Goal: Communication & Community: Participate in discussion

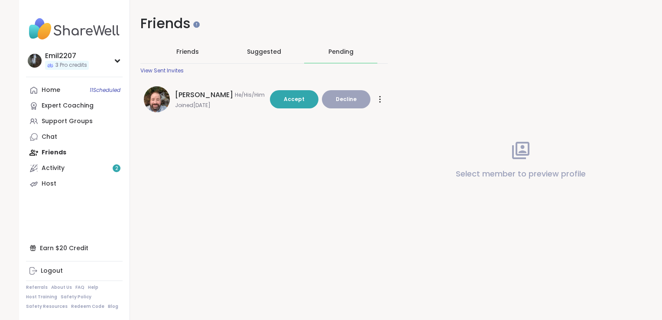
click at [57, 153] on div "Home 11 Scheduled Expert Coaching Support Groups Chat Friends Activity 2 Host" at bounding box center [74, 136] width 97 height 109
click at [210, 54] on div "Friends" at bounding box center [187, 51] width 73 height 23
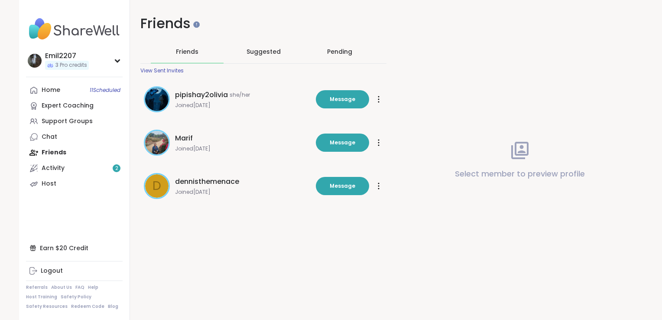
click at [374, 184] on div at bounding box center [378, 186] width 9 height 14
click at [346, 248] on span "Unfriend" at bounding box center [349, 246] width 61 height 19
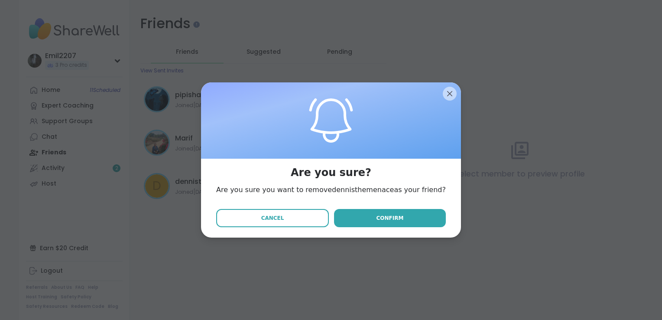
click at [383, 228] on div "Cancel Confirm" at bounding box center [330, 220] width 243 height 36
click at [385, 217] on span "Confirm" at bounding box center [389, 218] width 27 height 8
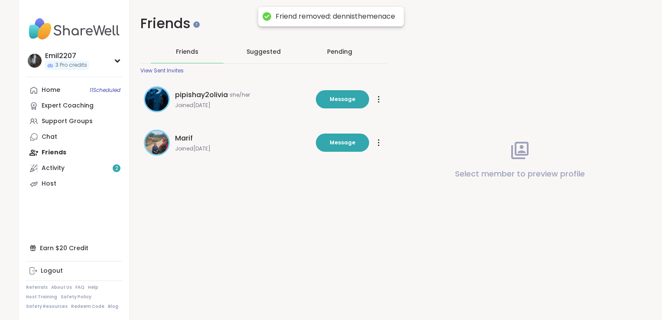
click at [378, 98] on icon at bounding box center [379, 99] width 2 height 7
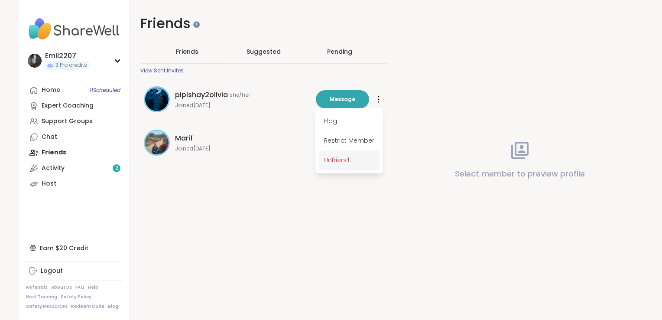
click at [344, 160] on span "Unfriend" at bounding box center [349, 159] width 61 height 19
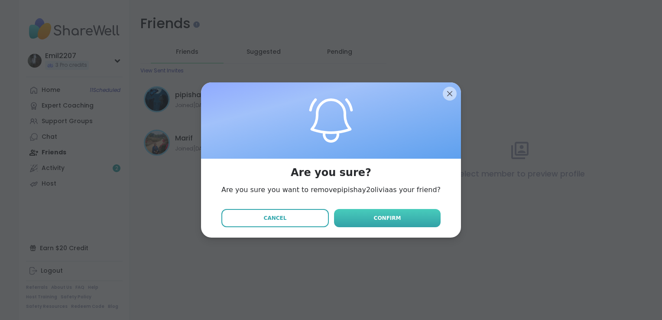
click at [361, 222] on button "Confirm" at bounding box center [387, 218] width 107 height 18
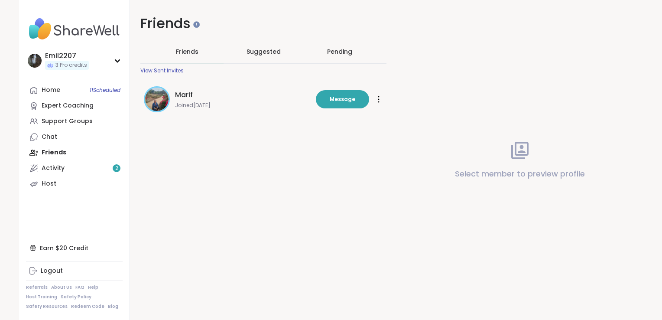
click at [329, 43] on div "Pending" at bounding box center [339, 51] width 73 height 23
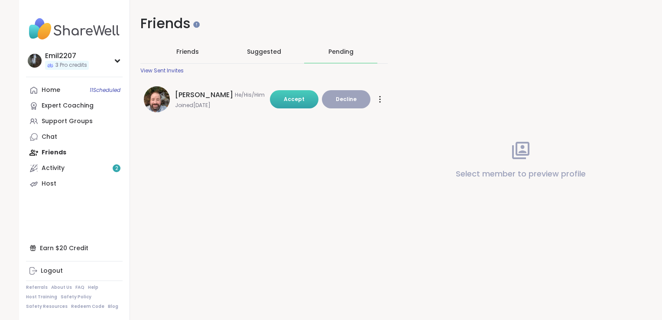
click at [301, 99] on button "Accept" at bounding box center [294, 99] width 49 height 18
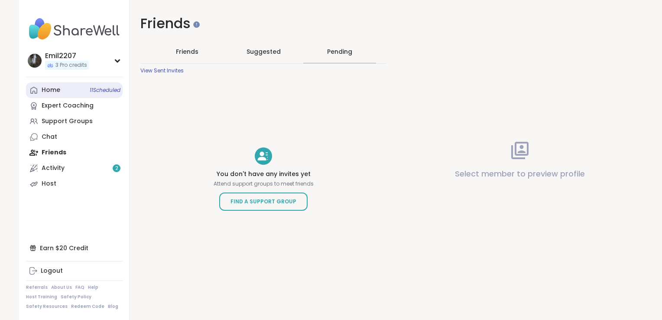
click at [78, 92] on link "Home 11 Scheduled" at bounding box center [74, 90] width 97 height 16
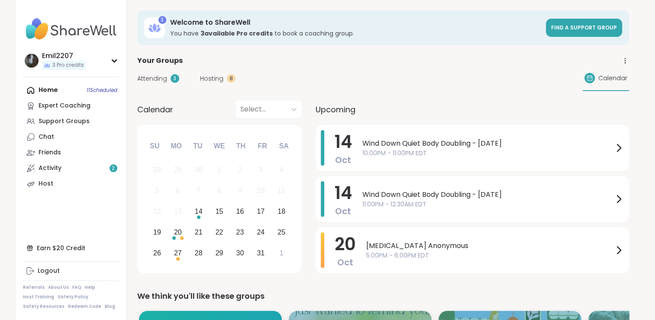
click at [81, 96] on div "Home 11 Scheduled Expert Coaching Support Groups Chat Friends Activity 2 Host" at bounding box center [71, 136] width 97 height 109
click at [68, 93] on div "Home 11 Scheduled Expert Coaching Support Groups Chat Friends Activity 2 Host" at bounding box center [71, 136] width 97 height 109
click at [103, 174] on link "Activity 2" at bounding box center [71, 168] width 97 height 16
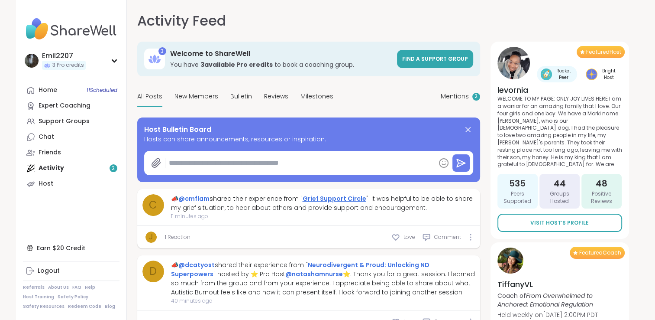
click at [312, 197] on link "Grief Support Circle" at bounding box center [335, 198] width 64 height 9
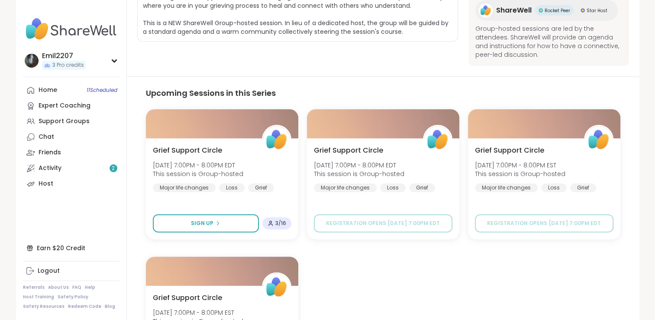
scroll to position [207, 0]
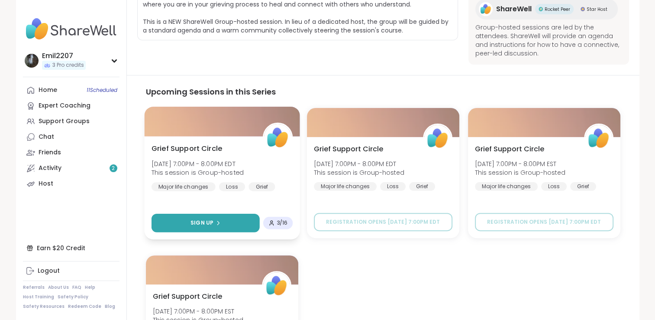
click at [246, 220] on button "Sign Up" at bounding box center [205, 223] width 108 height 19
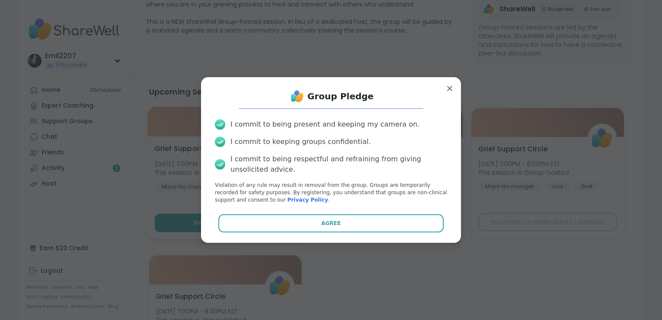
click at [246, 220] on button "Agree" at bounding box center [331, 223] width 226 height 18
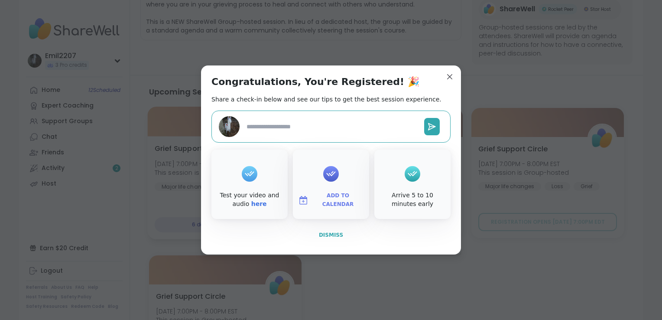
click at [333, 240] on button "Dismiss" at bounding box center [330, 235] width 239 height 18
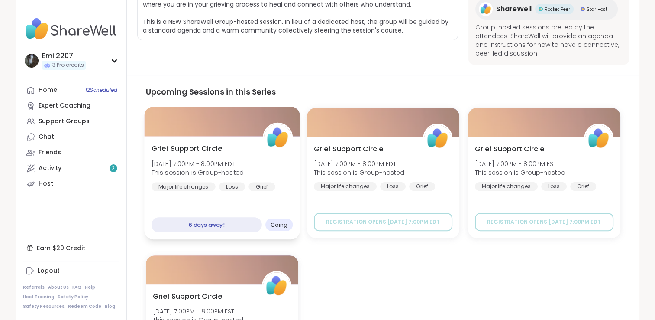
click at [227, 212] on div "Grief Support Circle Tue, Oct 21 | 7:00PM - 8:00PM EDT This session is Group-ho…" at bounding box center [221, 187] width 155 height 103
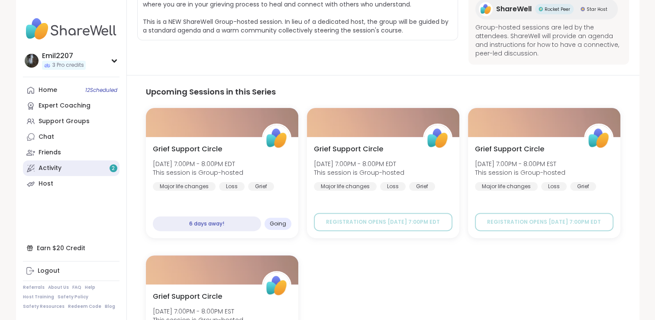
drag, startPoint x: 51, startPoint y: 164, endPoint x: 42, endPoint y: 171, distance: 10.8
click at [42, 171] on div "Activity 2" at bounding box center [50, 168] width 23 height 9
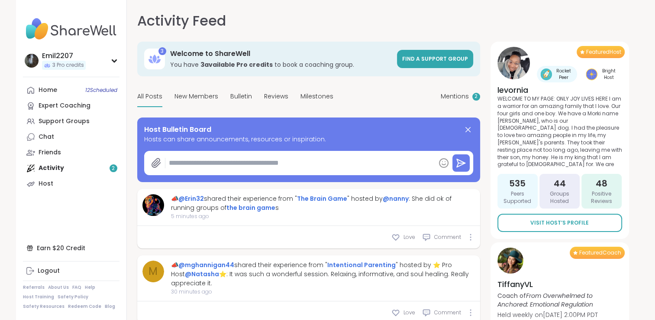
type textarea "*"
click at [226, 208] on link "the brain game" at bounding box center [250, 207] width 49 height 9
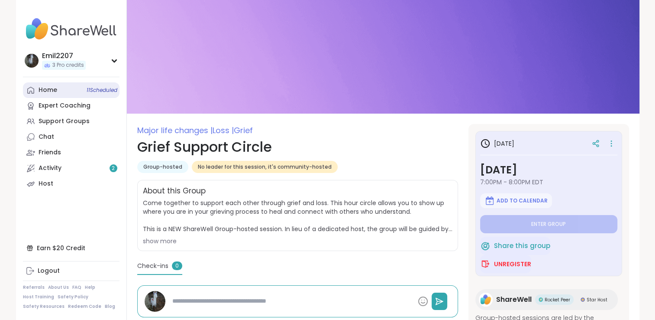
click at [84, 89] on link "Home 11 Scheduled" at bounding box center [71, 90] width 97 height 16
type textarea "*"
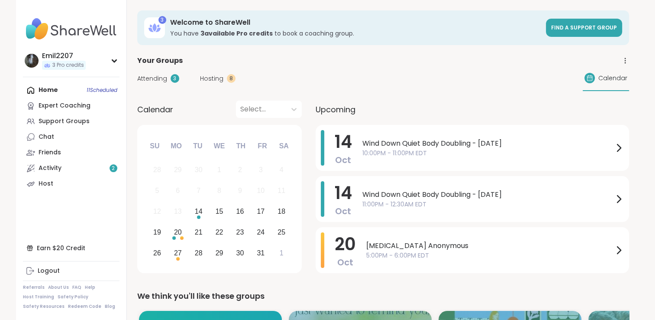
click at [209, 77] on span "Hosting" at bounding box center [211, 78] width 23 height 9
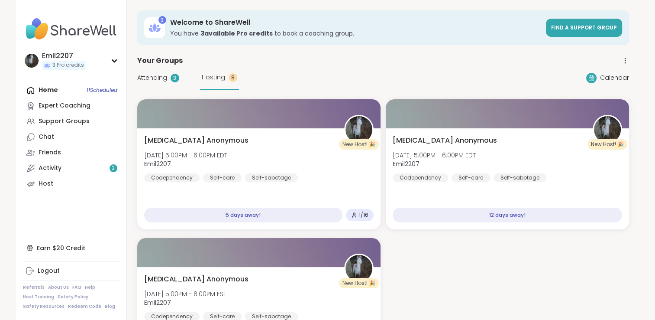
click at [214, 72] on div "Hosting 8" at bounding box center [219, 78] width 39 height 24
click at [210, 79] on span "Hosting" at bounding box center [213, 77] width 23 height 9
click at [211, 85] on div "Hosting 8" at bounding box center [219, 78] width 39 height 24
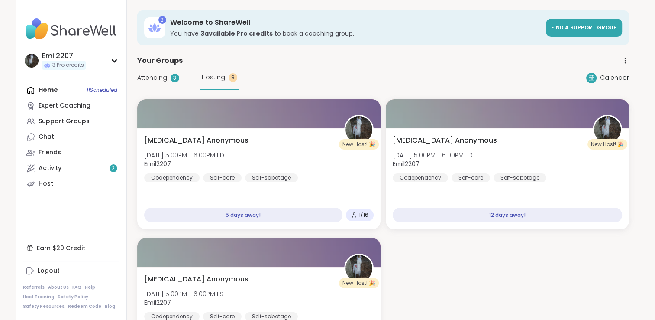
click at [210, 74] on span "Hosting" at bounding box center [213, 77] width 23 height 9
click at [87, 113] on link "Expert Coaching" at bounding box center [71, 106] width 97 height 16
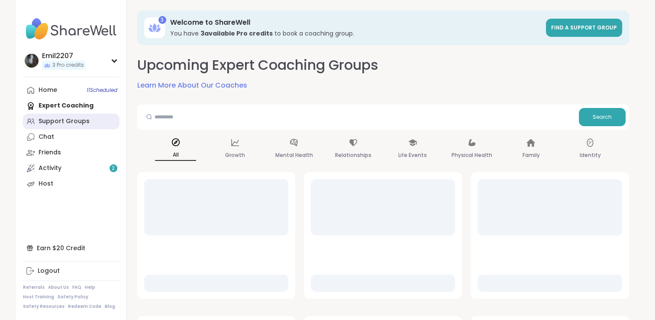
click at [87, 120] on link "Support Groups" at bounding box center [71, 121] width 97 height 16
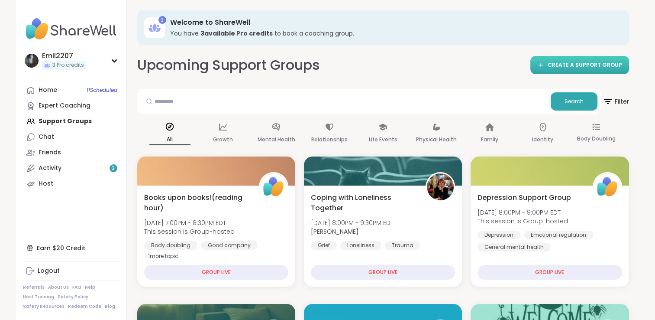
click at [554, 63] on span "CREATE A SUPPORT GROUP" at bounding box center [585, 64] width 74 height 7
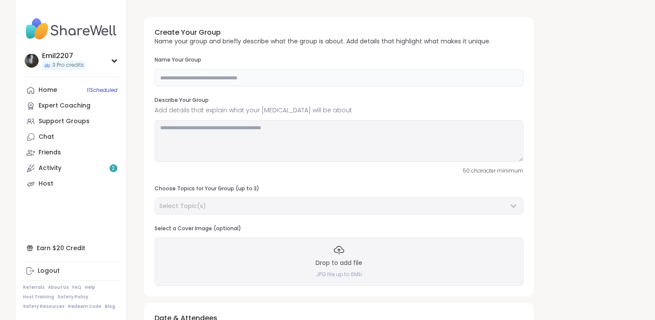
click at [272, 69] on input "text" at bounding box center [339, 77] width 369 height 17
click at [263, 72] on input "text" at bounding box center [339, 77] width 369 height 17
type input "**********"
click at [236, 135] on textarea at bounding box center [339, 141] width 369 height 42
type textarea "********"
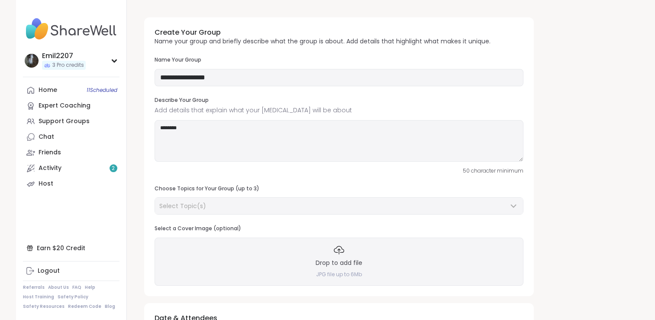
click at [247, 67] on div "**********" at bounding box center [339, 71] width 369 height 30
click at [236, 80] on input "**********" at bounding box center [339, 77] width 369 height 17
type input "**********"
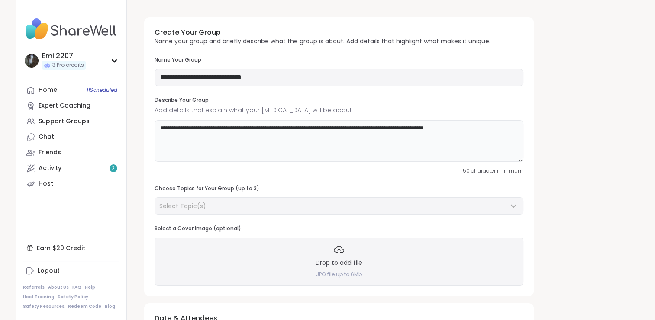
drag, startPoint x: 441, startPoint y: 133, endPoint x: 435, endPoint y: 129, distance: 7.7
click at [477, 133] on textarea "**********" at bounding box center [339, 141] width 369 height 42
type textarea "**********"
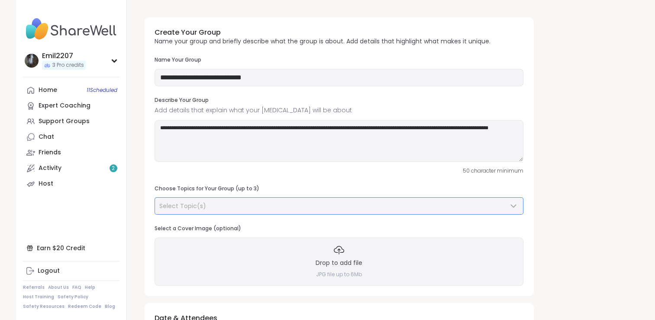
click at [213, 201] on div "Select Topic(s)" at bounding box center [339, 205] width 368 height 16
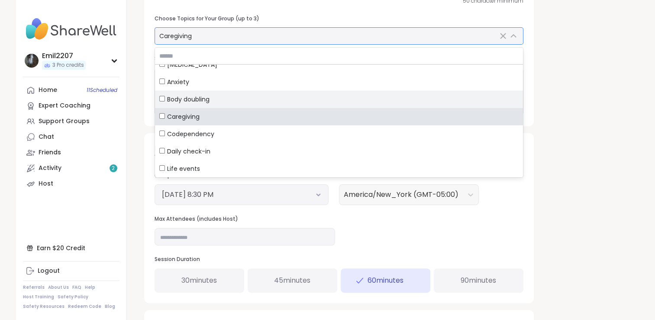
scroll to position [74, 0]
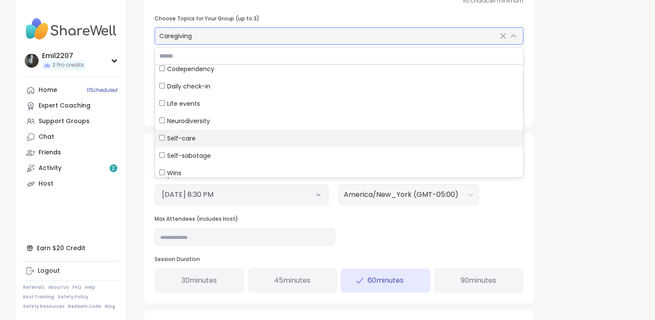
drag, startPoint x: 163, startPoint y: 141, endPoint x: 158, endPoint y: 137, distance: 6.2
click at [157, 137] on label "Self-care" at bounding box center [339, 137] width 368 height 17
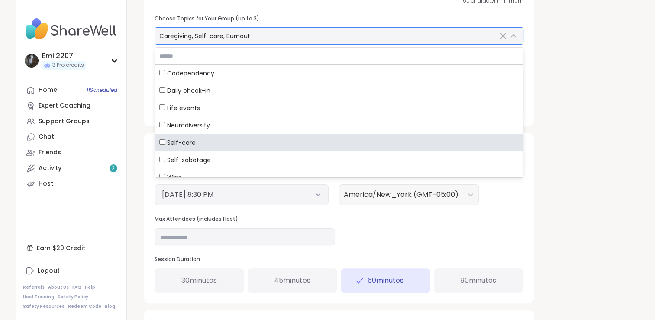
scroll to position [0, 0]
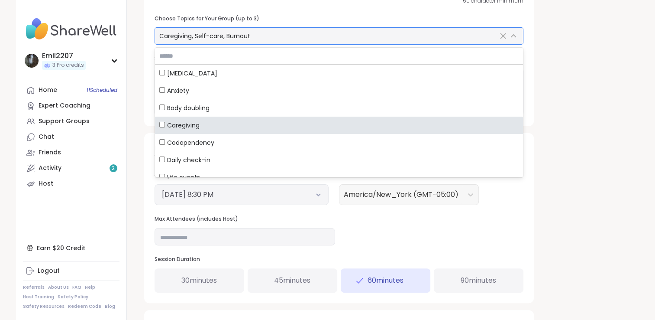
click at [159, 124] on label "Caregiving" at bounding box center [339, 124] width 368 height 17
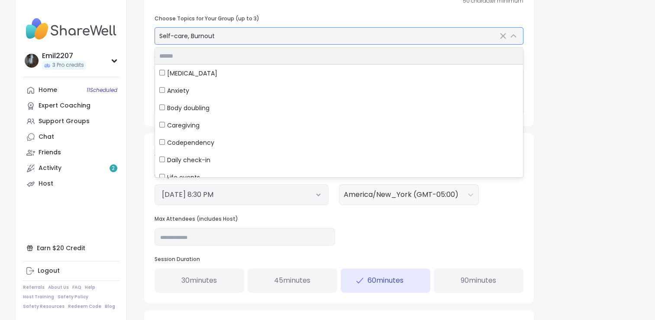
click at [197, 58] on input "text" at bounding box center [339, 56] width 368 height 16
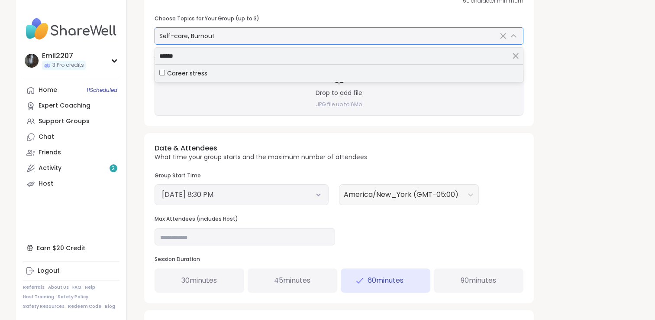
type input "******"
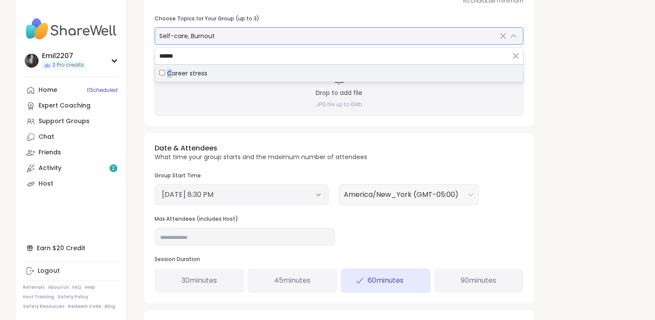
drag, startPoint x: 187, startPoint y: 73, endPoint x: 169, endPoint y: 74, distance: 17.4
click at [169, 74] on span "Career stress" at bounding box center [187, 73] width 40 height 9
click at [159, 74] on label "Career stress" at bounding box center [339, 73] width 368 height 17
click at [285, 191] on button "[DATE] 8:30 PM" at bounding box center [241, 194] width 159 height 10
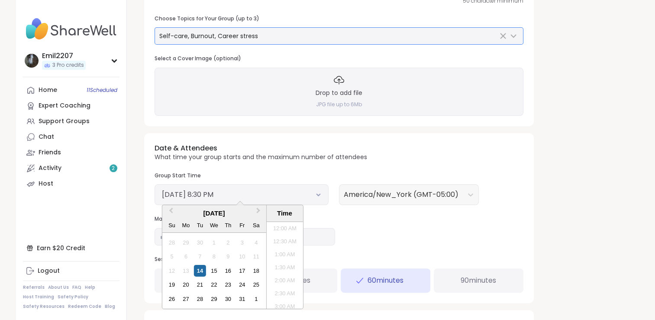
scroll to position [495, 0]
click at [217, 271] on div "15" at bounding box center [214, 271] width 12 height 12
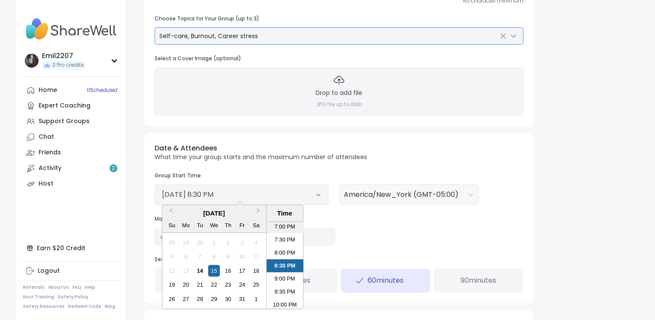
drag, startPoint x: 298, startPoint y: 266, endPoint x: 291, endPoint y: 229, distance: 38.1
click at [291, 229] on li "7:00 PM" at bounding box center [284, 226] width 37 height 13
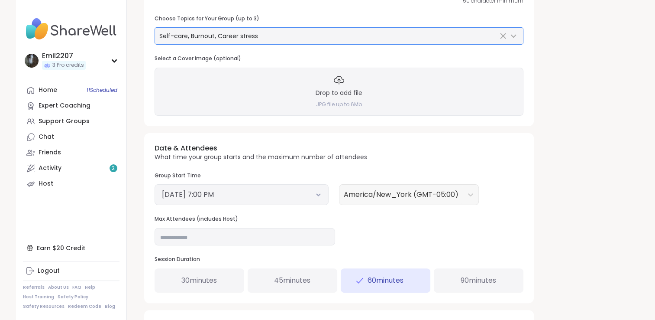
drag, startPoint x: 320, startPoint y: 195, endPoint x: 315, endPoint y: 195, distance: 5.2
click at [315, 195] on button "[DATE] 7:00 PM" at bounding box center [241, 194] width 159 height 10
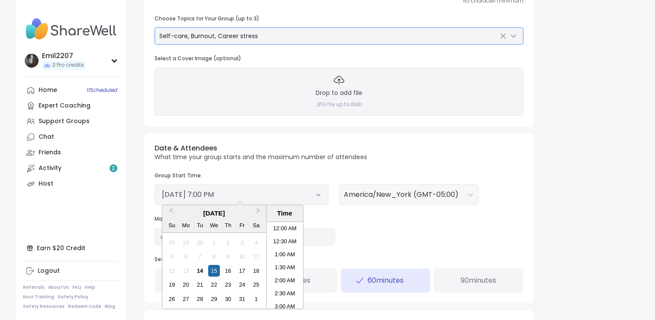
scroll to position [457, 0]
drag, startPoint x: 285, startPoint y: 249, endPoint x: 281, endPoint y: 255, distance: 7.7
click at [277, 253] on li "6:30 PM" at bounding box center [284, 252] width 37 height 13
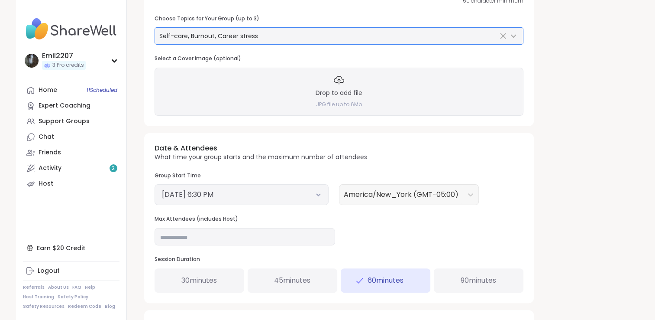
click at [277, 253] on div "Date & Attendees What time your group starts and the maximum number of attendee…" at bounding box center [339, 218] width 390 height 170
click at [316, 197] on button "[DATE] 6:30 PM" at bounding box center [241, 194] width 159 height 10
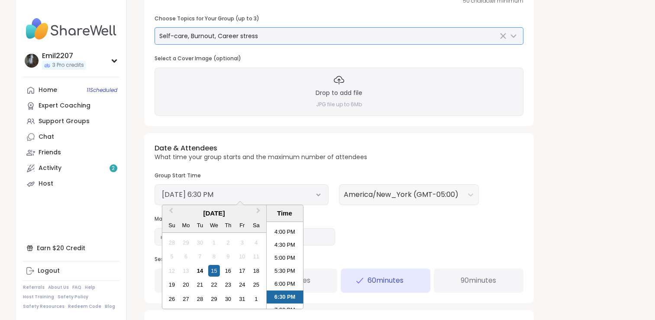
scroll to position [409, 0]
click at [227, 268] on div "16" at bounding box center [228, 271] width 12 height 12
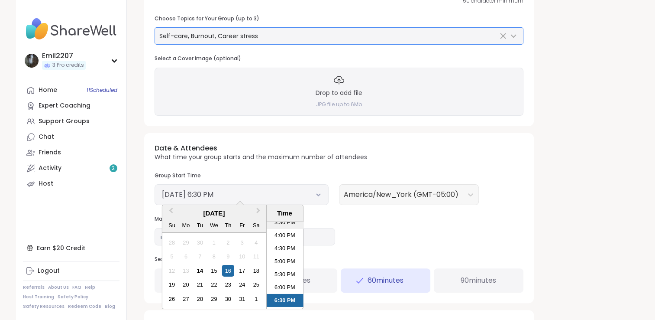
click at [278, 224] on li "3:30 PM" at bounding box center [284, 222] width 37 height 13
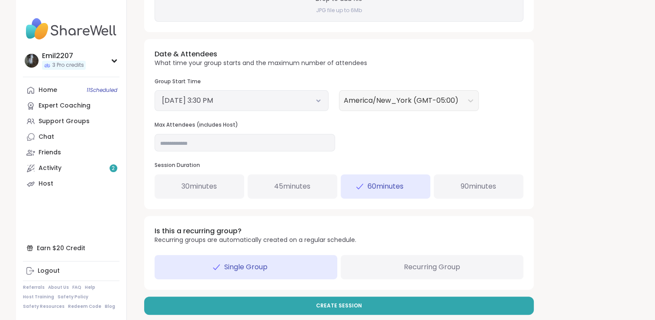
scroll to position [274, 0]
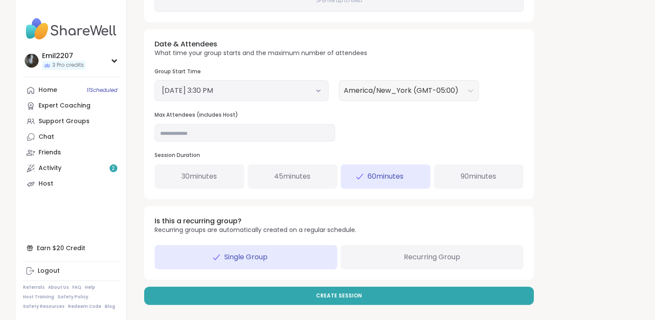
click at [489, 257] on div "Recurring Group" at bounding box center [432, 257] width 183 height 24
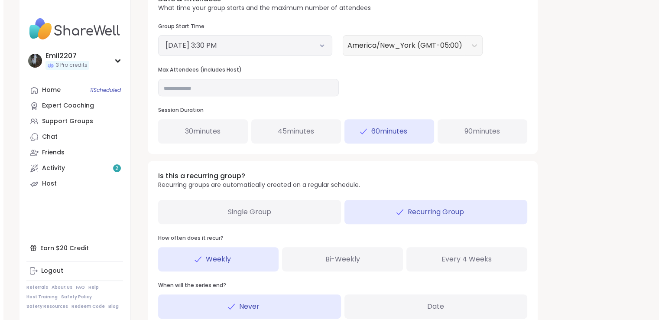
scroll to position [368, 0]
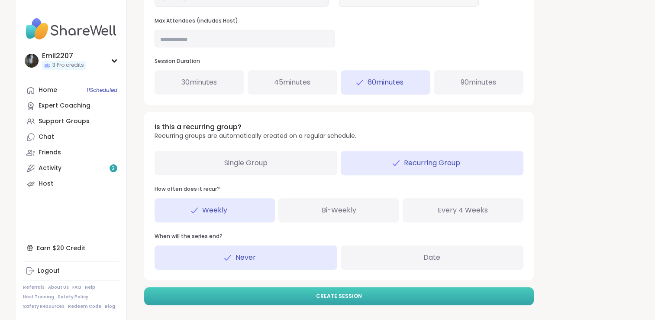
click at [370, 294] on button "Create Session" at bounding box center [339, 296] width 390 height 18
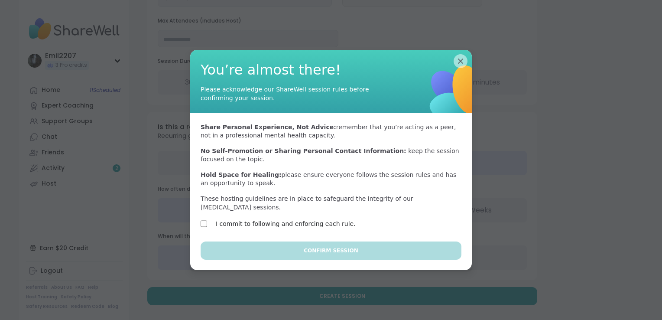
click at [296, 218] on label "I commit to following and enforcing each rule." at bounding box center [286, 223] width 140 height 10
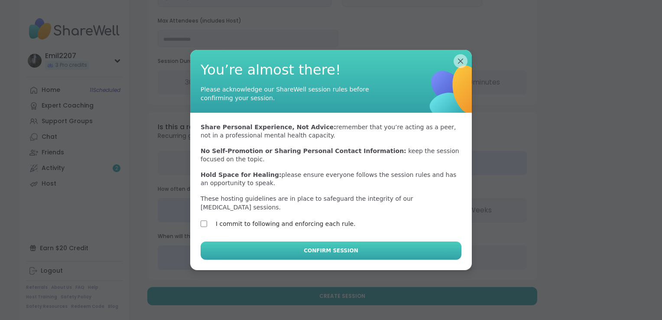
drag, startPoint x: 293, startPoint y: 246, endPoint x: 257, endPoint y: 239, distance: 36.7
click at [257, 241] on button "Confirm Session" at bounding box center [331, 250] width 261 height 18
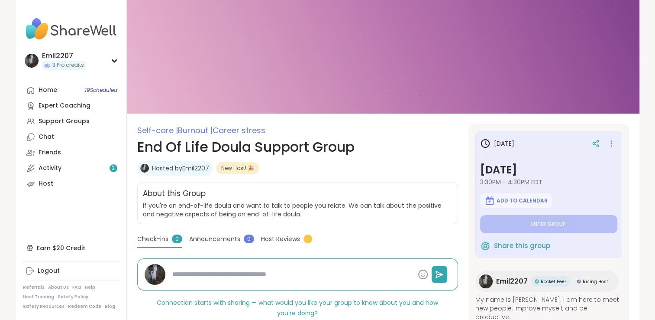
drag, startPoint x: 440, startPoint y: 41, endPoint x: 386, endPoint y: 148, distance: 119.7
drag, startPoint x: 386, startPoint y: 148, endPoint x: 351, endPoint y: 162, distance: 38.3
click at [57, 216] on nav "Emil2207 3 Pro credits Profile Membership Settings Help Home 19 Scheduled Exper…" at bounding box center [71, 160] width 111 height 320
drag, startPoint x: 60, startPoint y: 169, endPoint x: 43, endPoint y: 172, distance: 16.7
click at [43, 172] on div "Activity 2" at bounding box center [50, 168] width 23 height 9
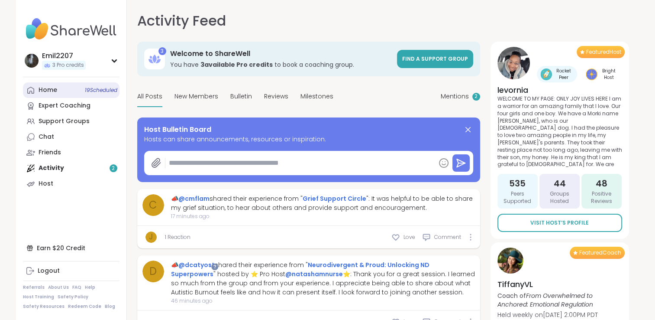
drag, startPoint x: 61, startPoint y: 94, endPoint x: 55, endPoint y: 91, distance: 6.6
click at [55, 91] on div "Home 19 Scheduled" at bounding box center [48, 90] width 19 height 9
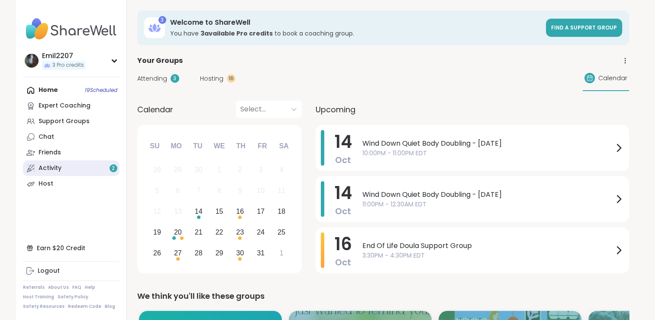
click at [47, 168] on div "Activity 2" at bounding box center [50, 168] width 23 height 9
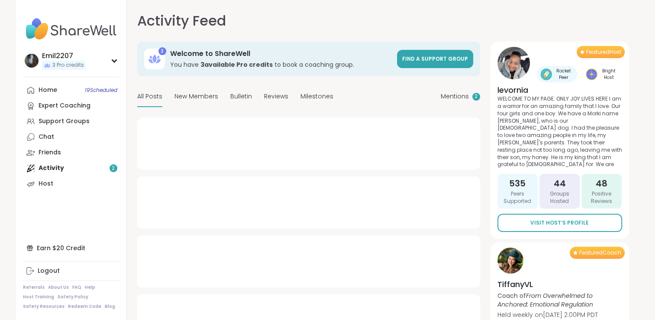
type textarea "*"
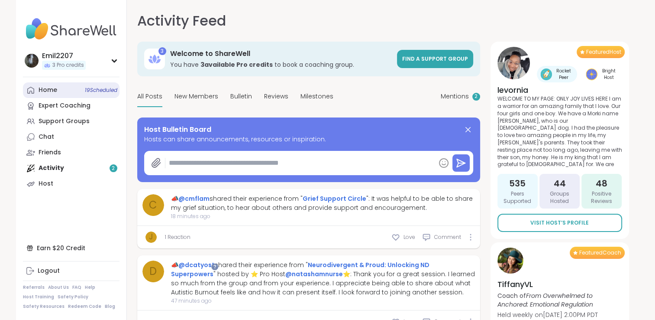
click at [49, 89] on div "Home 19 Scheduled" at bounding box center [48, 90] width 19 height 9
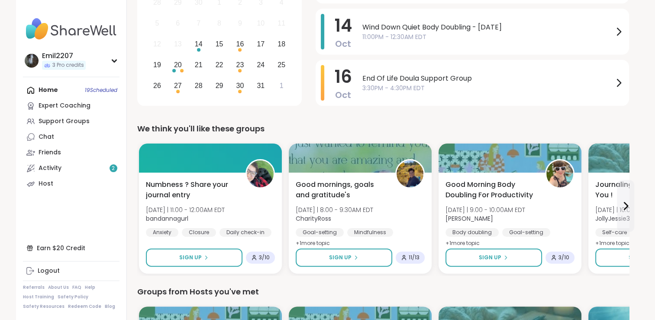
scroll to position [171, 0]
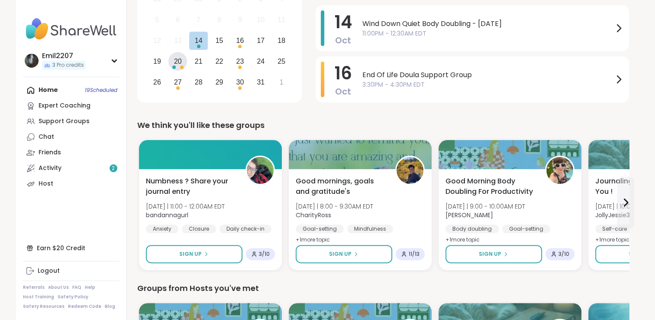
click at [175, 67] on div "Choose Monday, October 20th, 2025" at bounding box center [173, 66] width 3 height 3
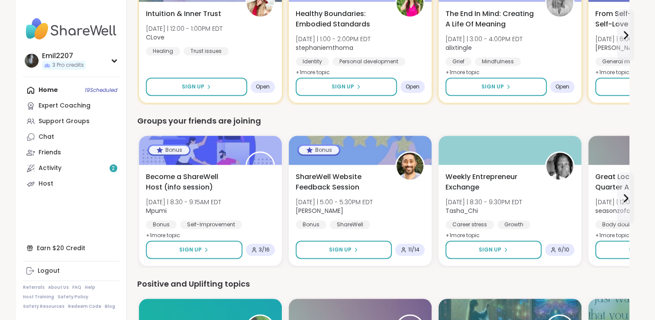
scroll to position [781, 0]
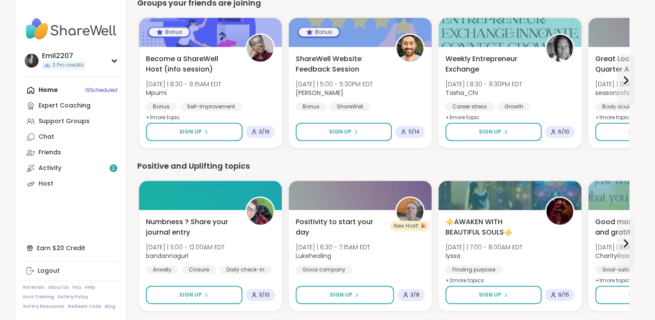
click at [64, 87] on div "Home 19 Scheduled Expert Coaching Support Groups Chat Friends Activity 2 Host" at bounding box center [71, 136] width 97 height 109
click at [46, 92] on div "Home 19 Scheduled Expert Coaching Support Groups Chat Friends Activity 2 Host" at bounding box center [71, 136] width 97 height 109
drag, startPoint x: 79, startPoint y: 97, endPoint x: 71, endPoint y: 93, distance: 8.9
click at [71, 93] on div "Home 19 Scheduled Expert Coaching Support Groups Chat Friends Activity 2 Host" at bounding box center [71, 136] width 97 height 109
click at [46, 89] on div "Home 19 Scheduled Expert Coaching Support Groups Chat Friends Activity 2 Host" at bounding box center [71, 136] width 97 height 109
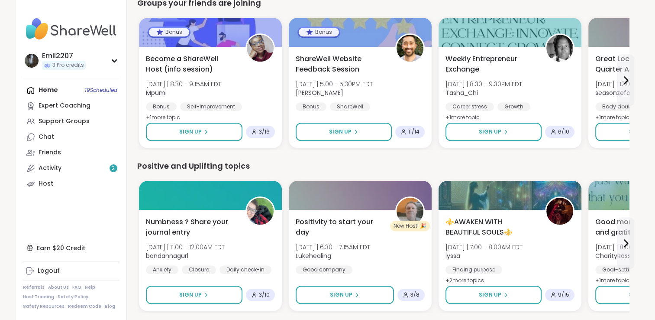
click at [99, 88] on div "Home 19 Scheduled Expert Coaching Support Groups Chat Friends Activity 2 Host" at bounding box center [71, 136] width 97 height 109
click at [39, 87] on div "Home 19 Scheduled Expert Coaching Support Groups Chat Friends Activity 2 Host" at bounding box center [71, 136] width 97 height 109
click at [54, 93] on div "Home 19 Scheduled Expert Coaching Support Groups Chat Friends Activity 2 Host" at bounding box center [71, 136] width 97 height 109
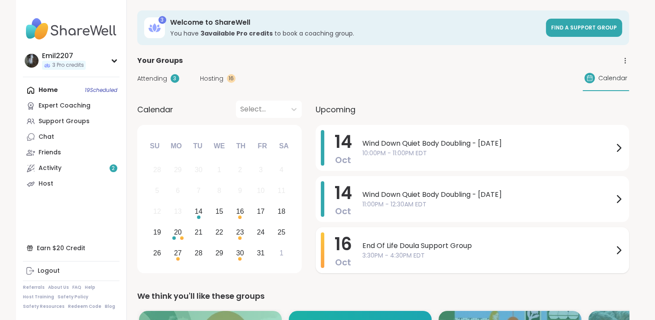
click at [383, 237] on div "End Of Life Doula Support Group 3:30PM - 4:30PM EDT" at bounding box center [493, 250] width 262 height 36
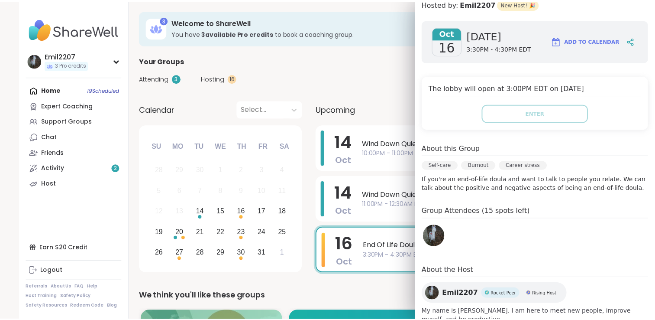
scroll to position [123, 0]
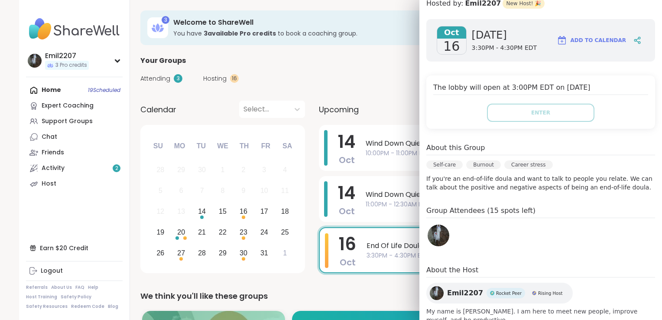
click at [336, 78] on div "Attending 3 Hosting 16 Calendar" at bounding box center [386, 78] width 492 height 25
